Goal: Transaction & Acquisition: Purchase product/service

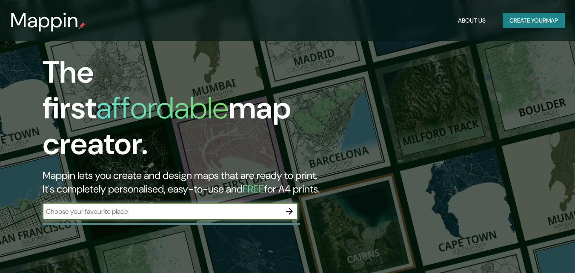
click at [515, 26] on button "Create your map" at bounding box center [534, 21] width 62 height 16
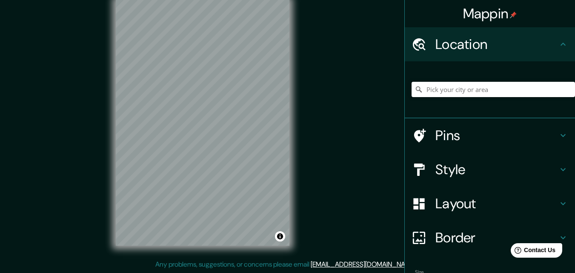
click at [468, 95] on input "Pick your city or area" at bounding box center [494, 89] width 164 height 15
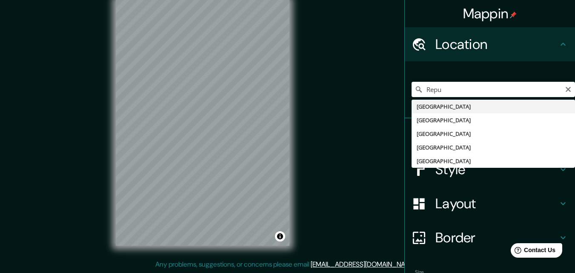
type input "[GEOGRAPHIC_DATA]"
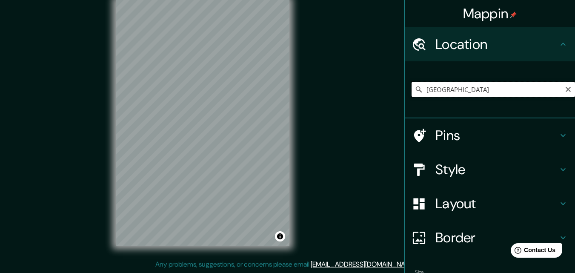
click at [527, 87] on input "[GEOGRAPHIC_DATA]" at bounding box center [494, 89] width 164 height 15
drag, startPoint x: 559, startPoint y: 93, endPoint x: 566, endPoint y: 87, distance: 8.5
click at [566, 87] on input "[GEOGRAPHIC_DATA]" at bounding box center [494, 89] width 164 height 15
click at [565, 90] on icon "Clear" at bounding box center [568, 89] width 7 height 7
